Goal: Navigation & Orientation: Find specific page/section

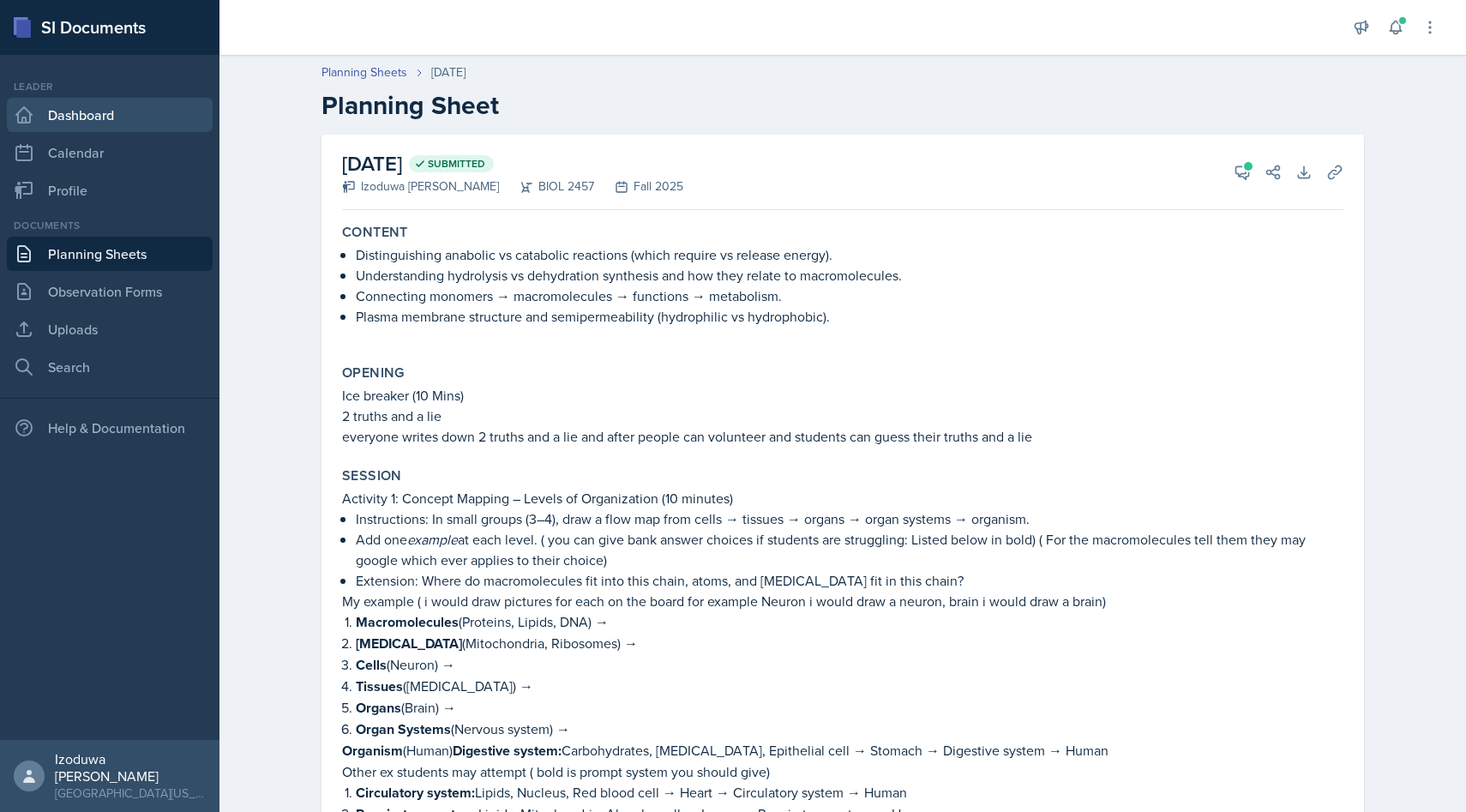
click at [116, 123] on link "Dashboard" at bounding box center [110, 115] width 206 height 34
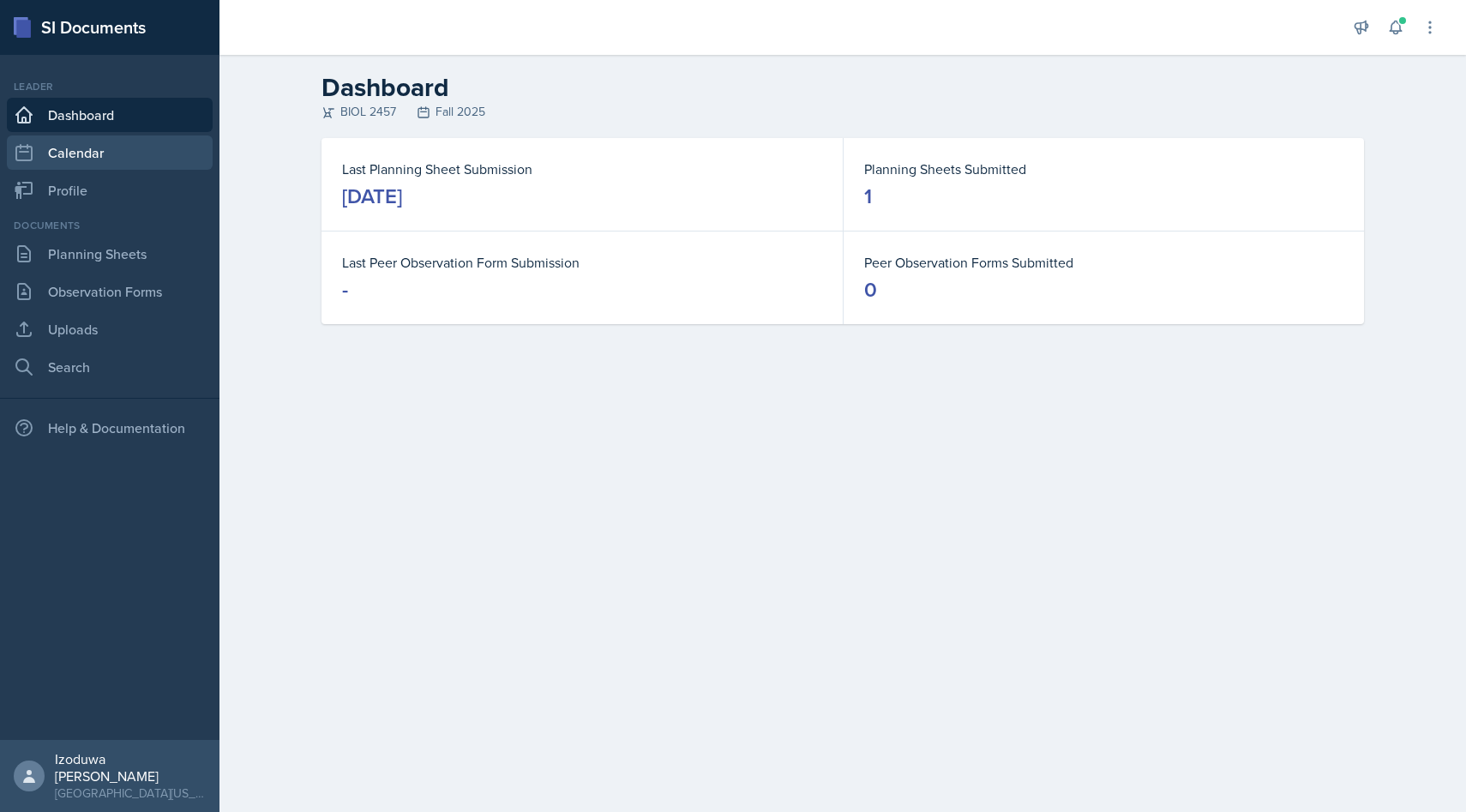
click at [105, 140] on link "Calendar" at bounding box center [110, 153] width 206 height 34
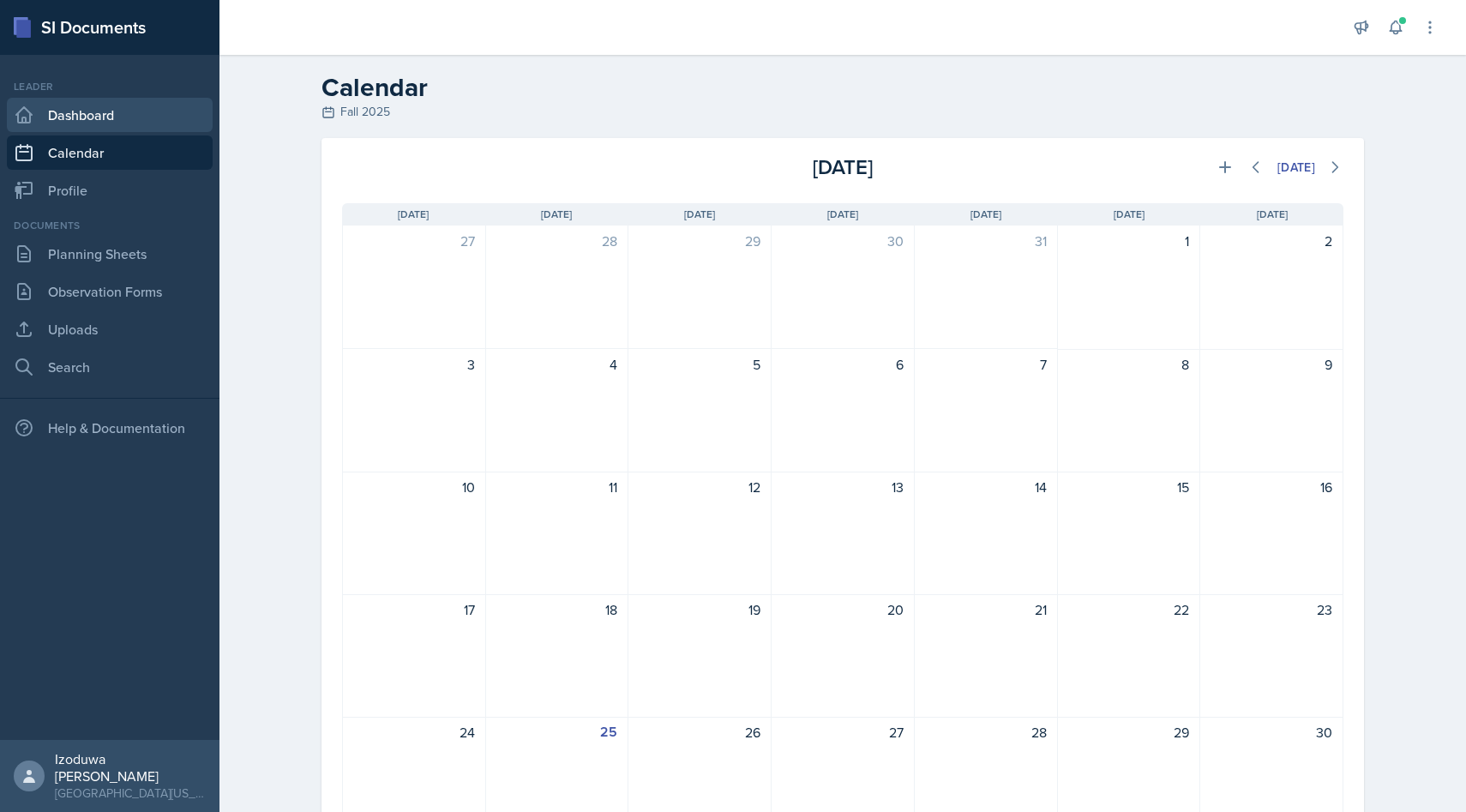
click at [116, 120] on link "Dashboard" at bounding box center [110, 115] width 206 height 34
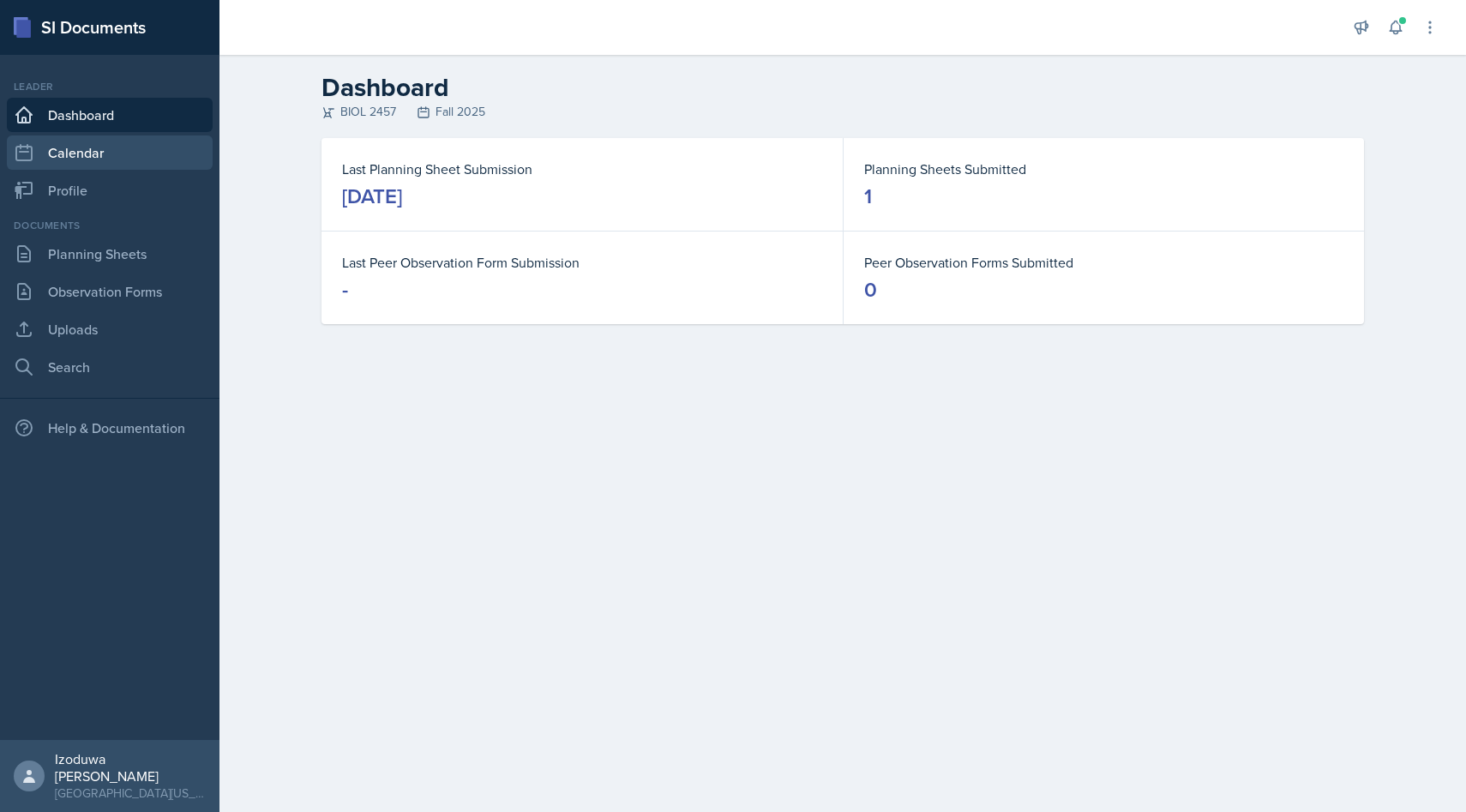
click at [98, 164] on link "Calendar" at bounding box center [110, 153] width 206 height 34
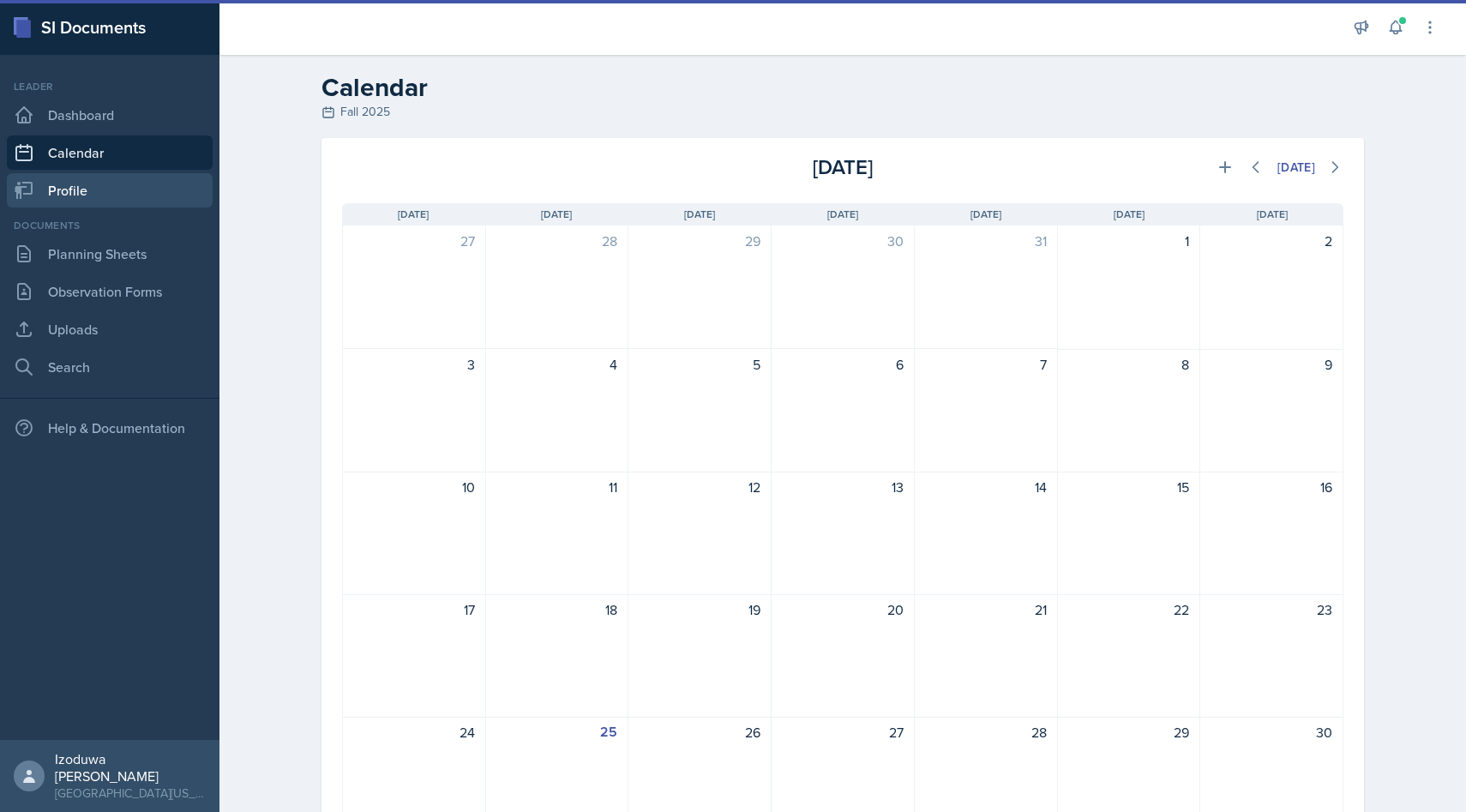
click at [109, 183] on link "Profile" at bounding box center [110, 191] width 206 height 34
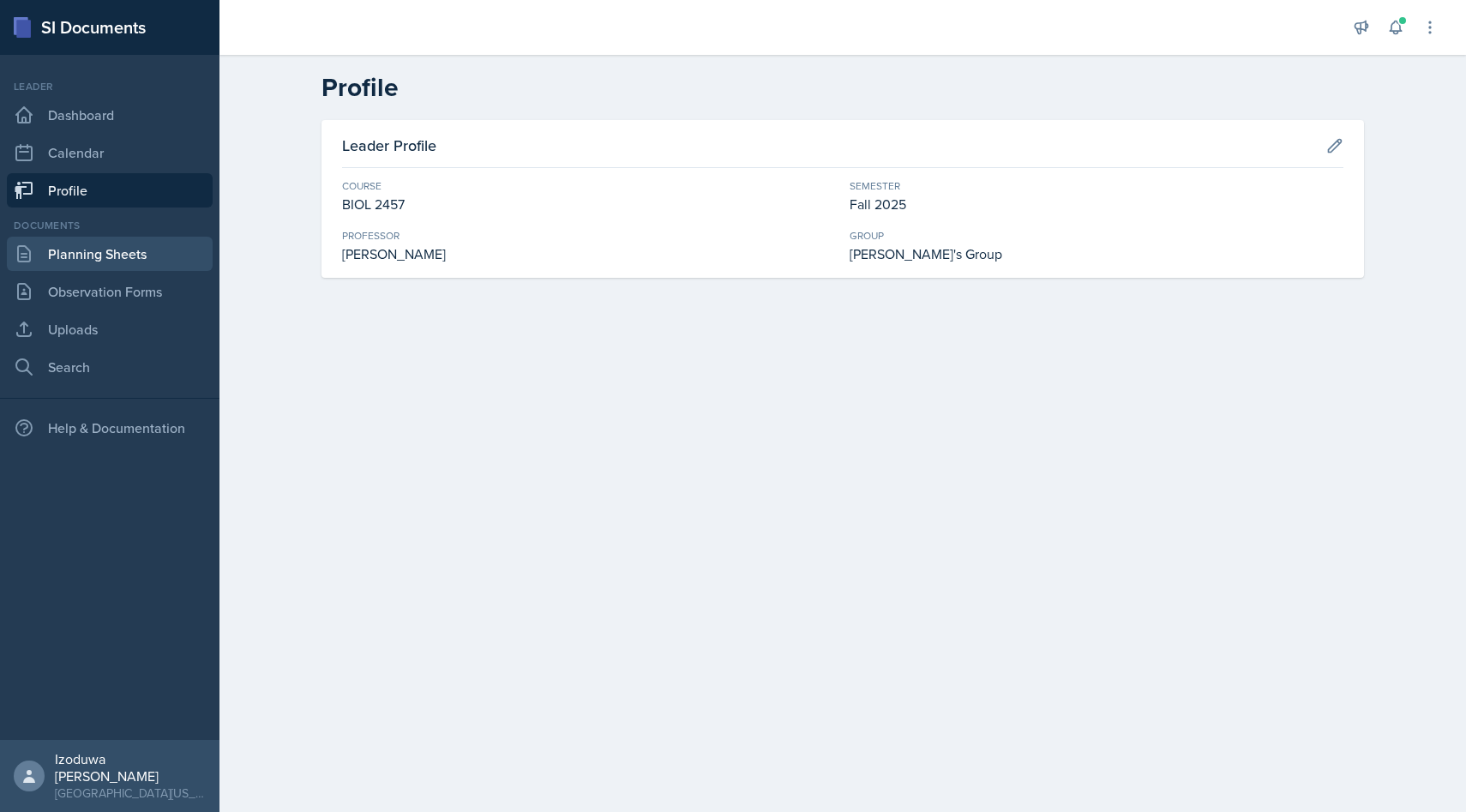
click at [139, 262] on link "Planning Sheets" at bounding box center [110, 254] width 206 height 34
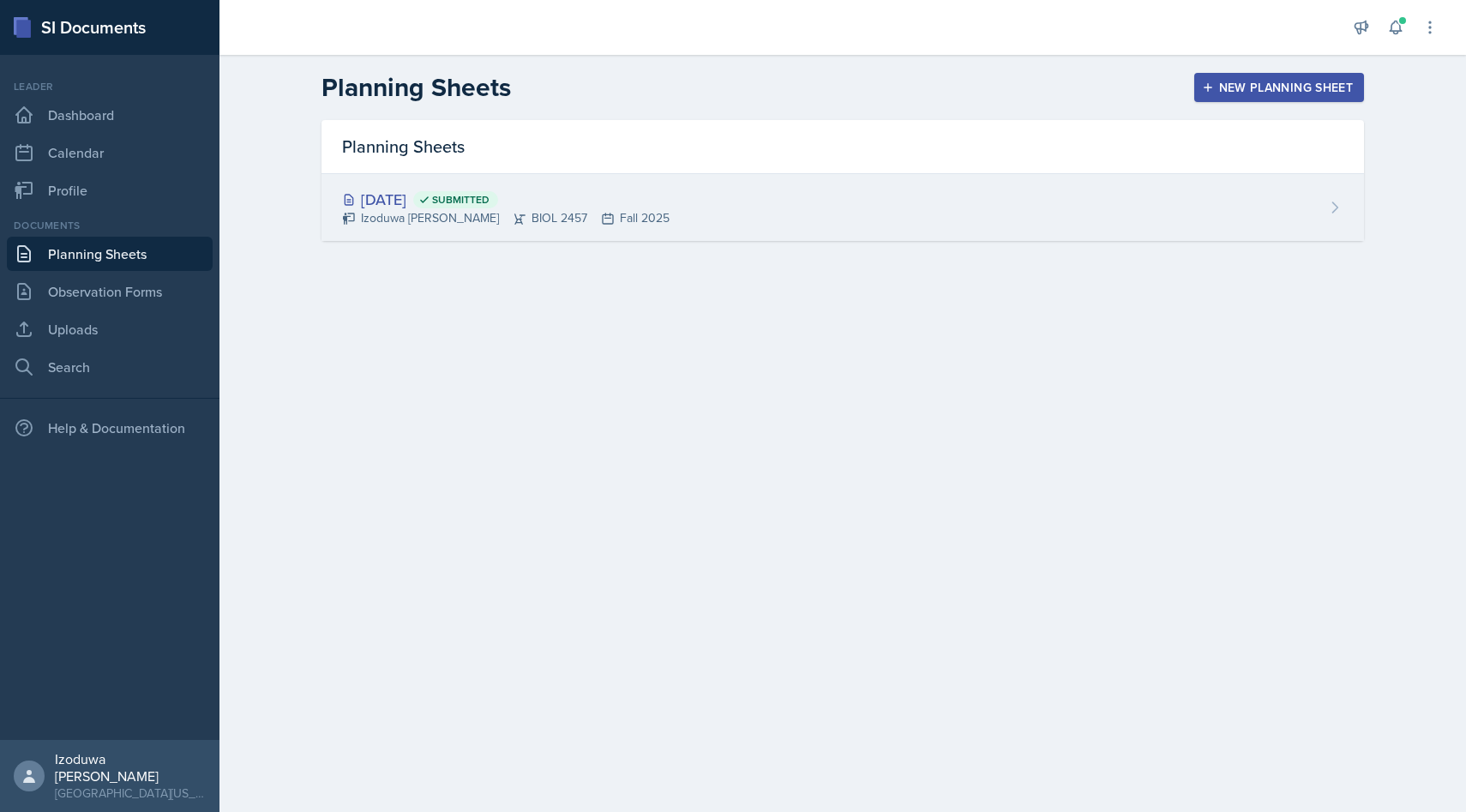
click at [605, 214] on div "Izoduwa [PERSON_NAME] BIOL 2457 Fall 2025" at bounding box center [505, 219] width 327 height 18
